Goal: Task Accomplishment & Management: Manage account settings

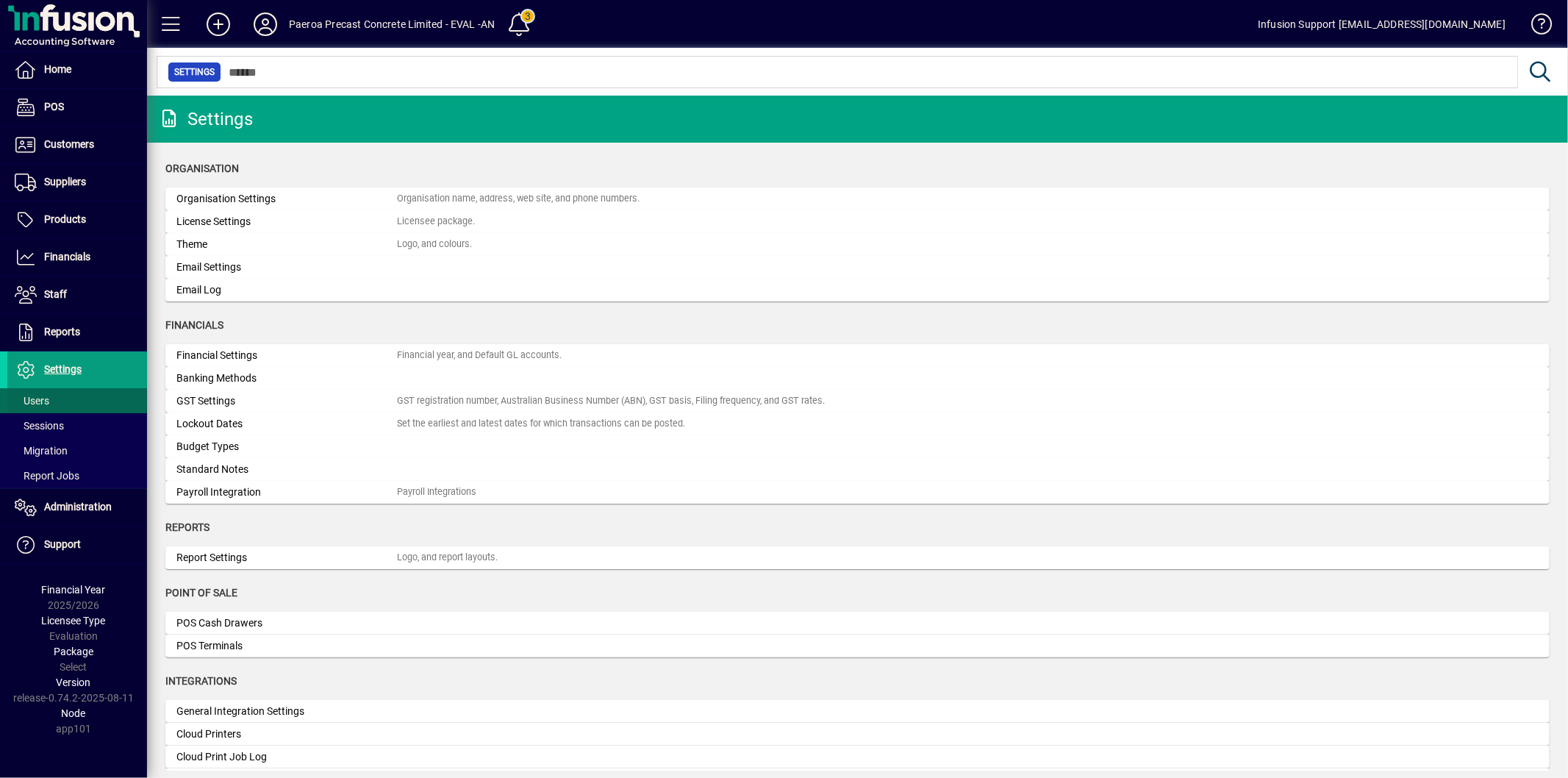
click at [49, 402] on span at bounding box center [77, 400] width 139 height 35
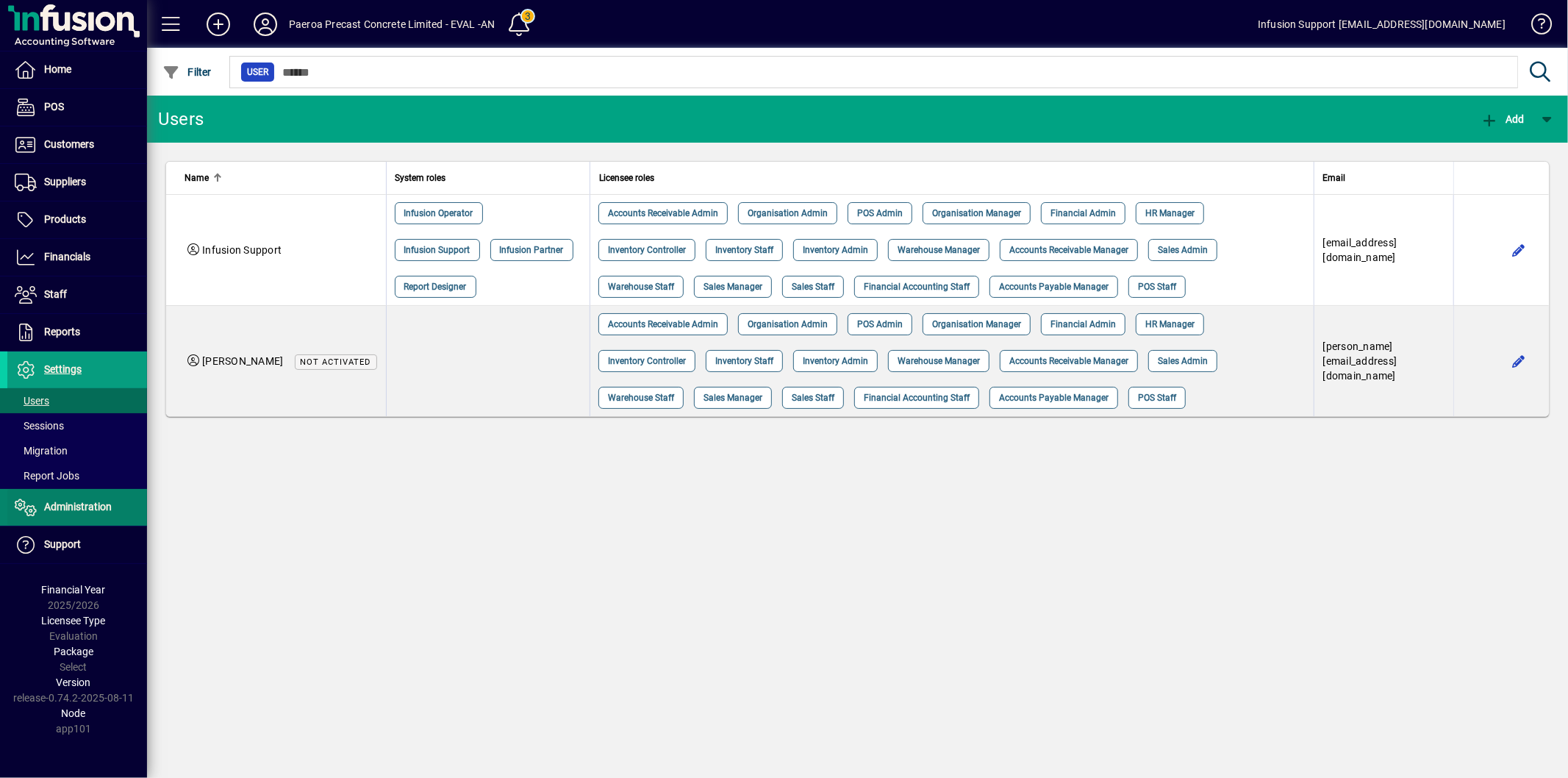
click at [78, 509] on span "Administration" at bounding box center [78, 506] width 67 height 11
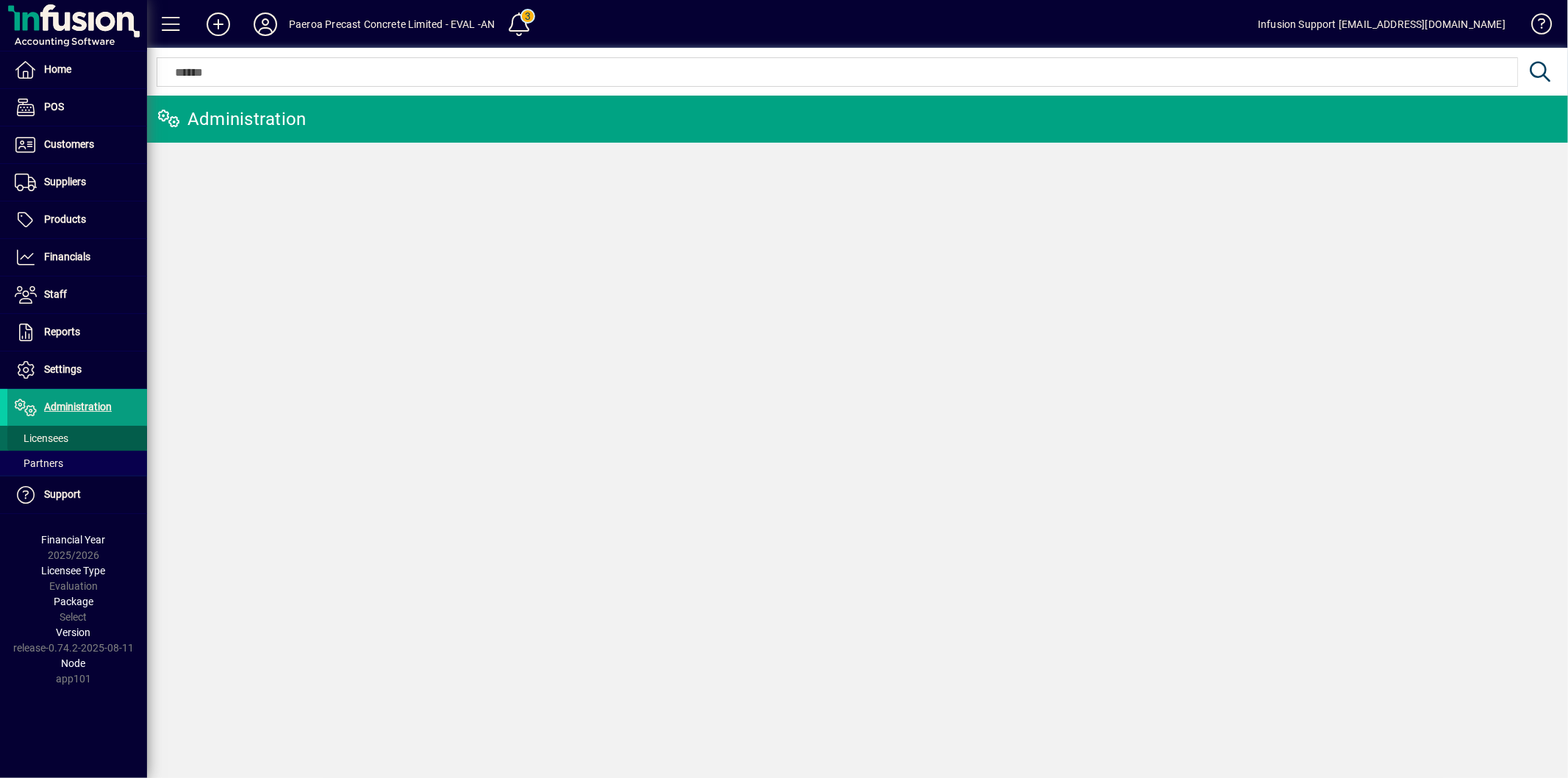
click at [84, 434] on span at bounding box center [77, 438] width 139 height 35
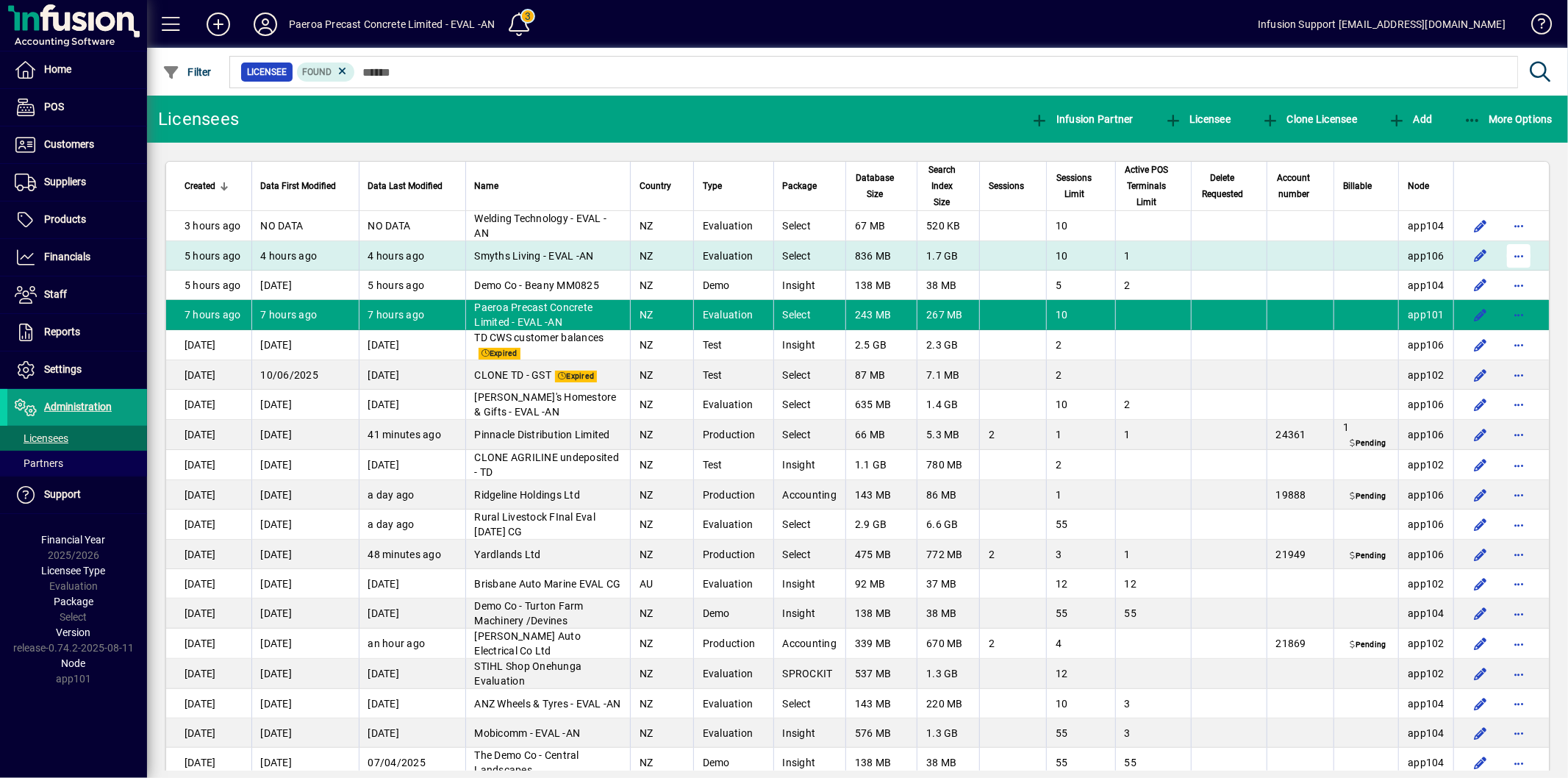
click at [1514, 252] on span "button" at bounding box center [1519, 256] width 35 height 35
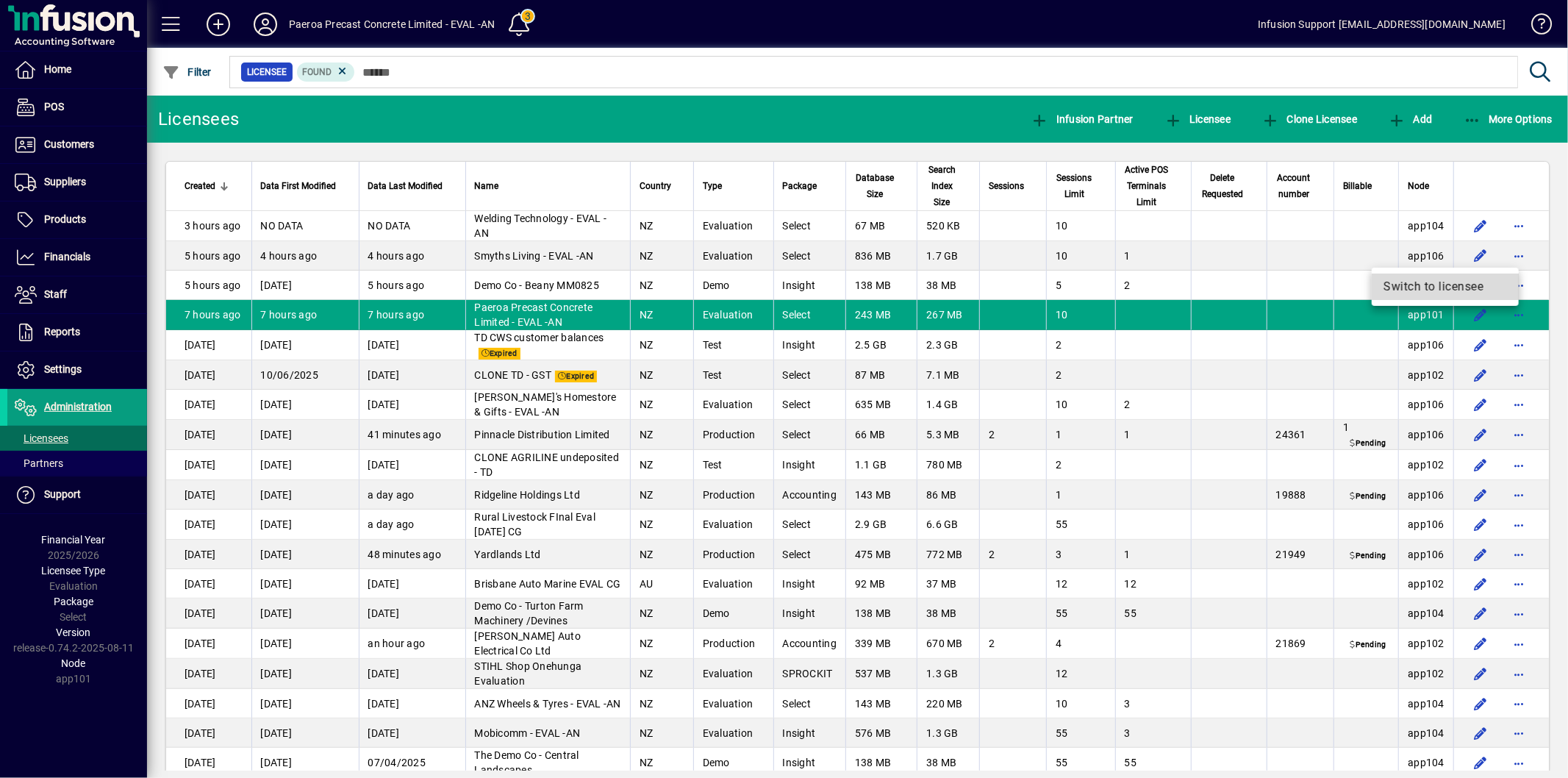
click at [1425, 289] on span "Switch to licensee" at bounding box center [1445, 286] width 123 height 18
